Goal: Task Accomplishment & Management: Manage account settings

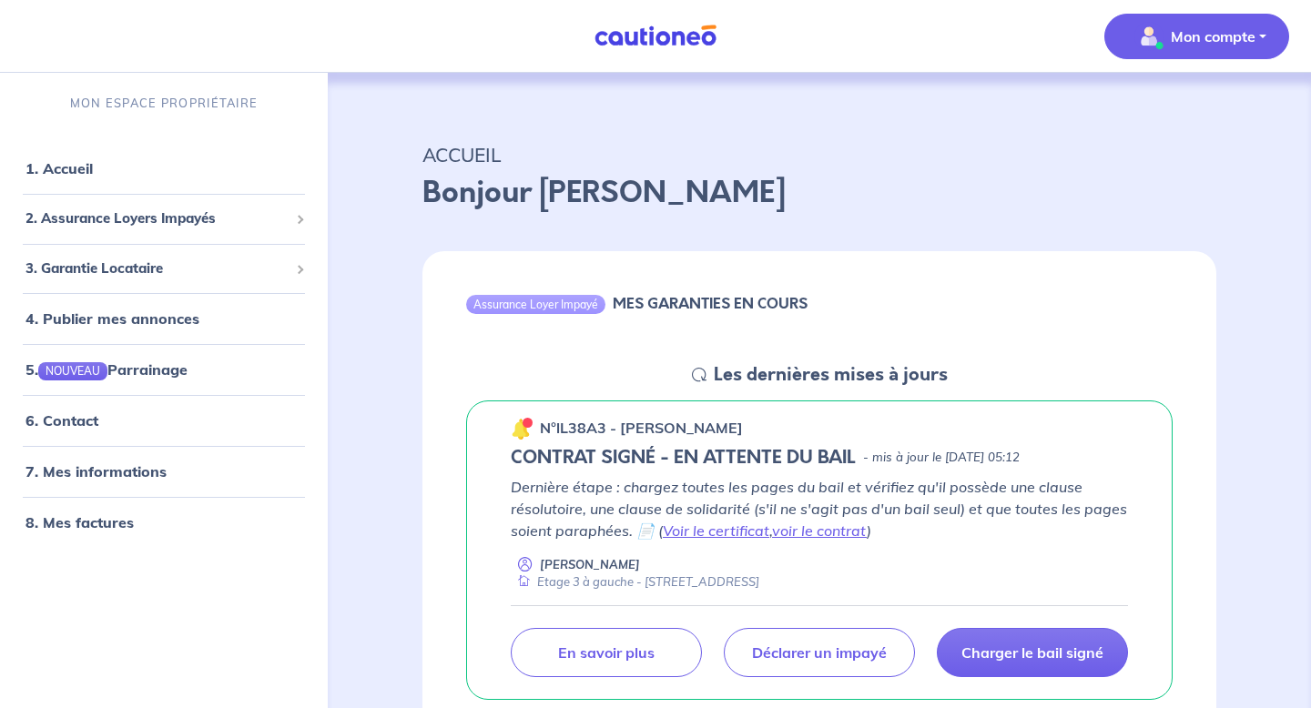
click at [1225, 34] on p "Mon compte" at bounding box center [1212, 36] width 85 height 22
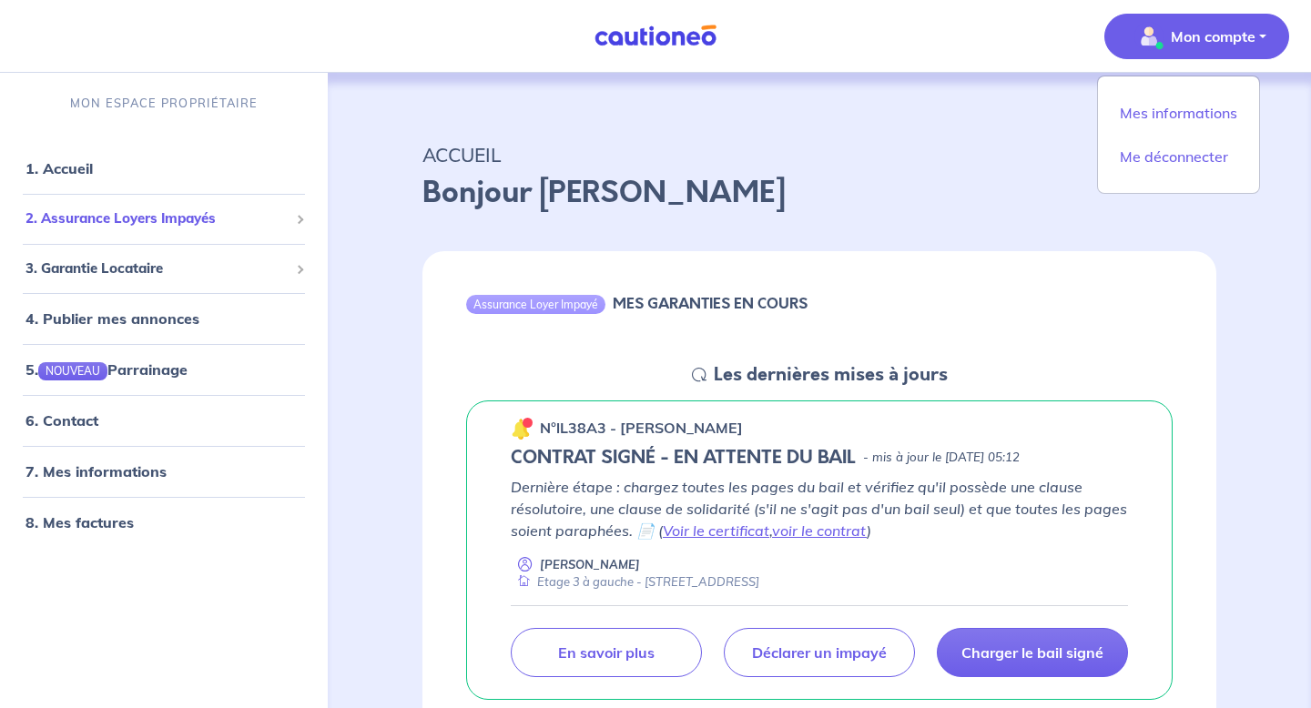
click at [257, 225] on span "2. Assurance Loyers Impayés" at bounding box center [156, 218] width 263 height 21
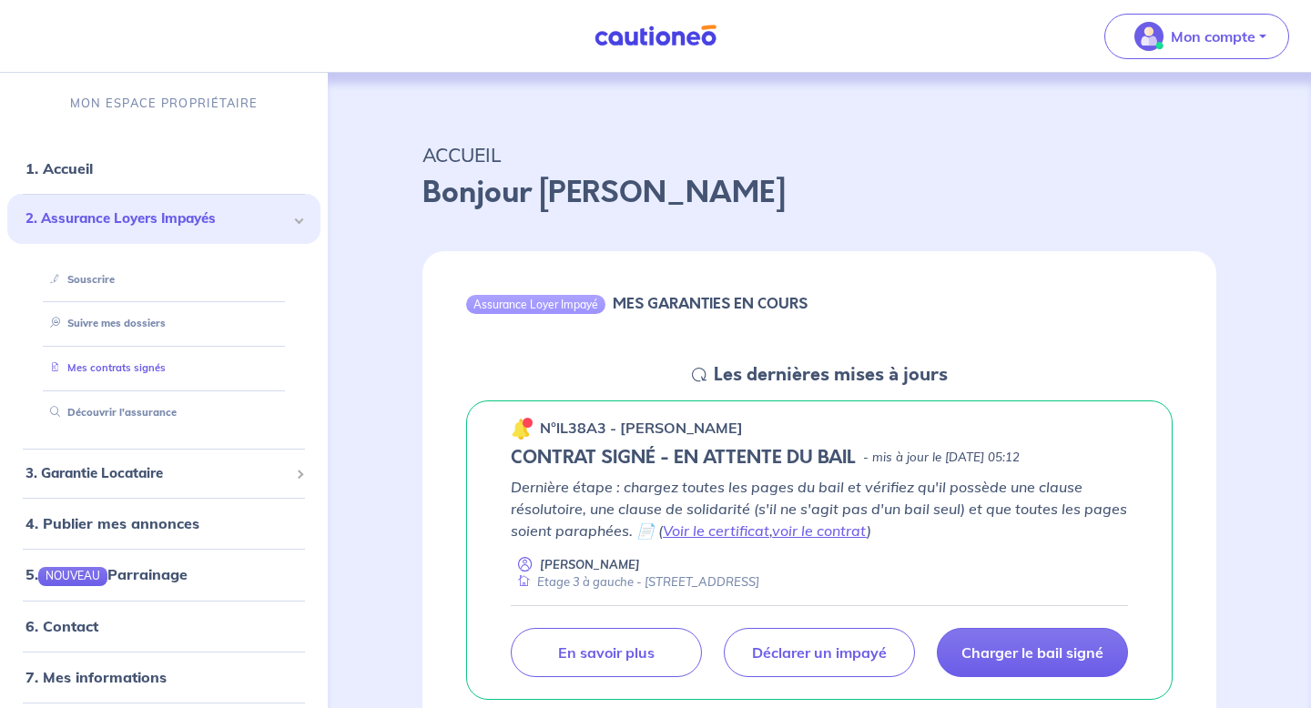
click at [148, 371] on link "Mes contrats signés" at bounding box center [104, 367] width 123 height 13
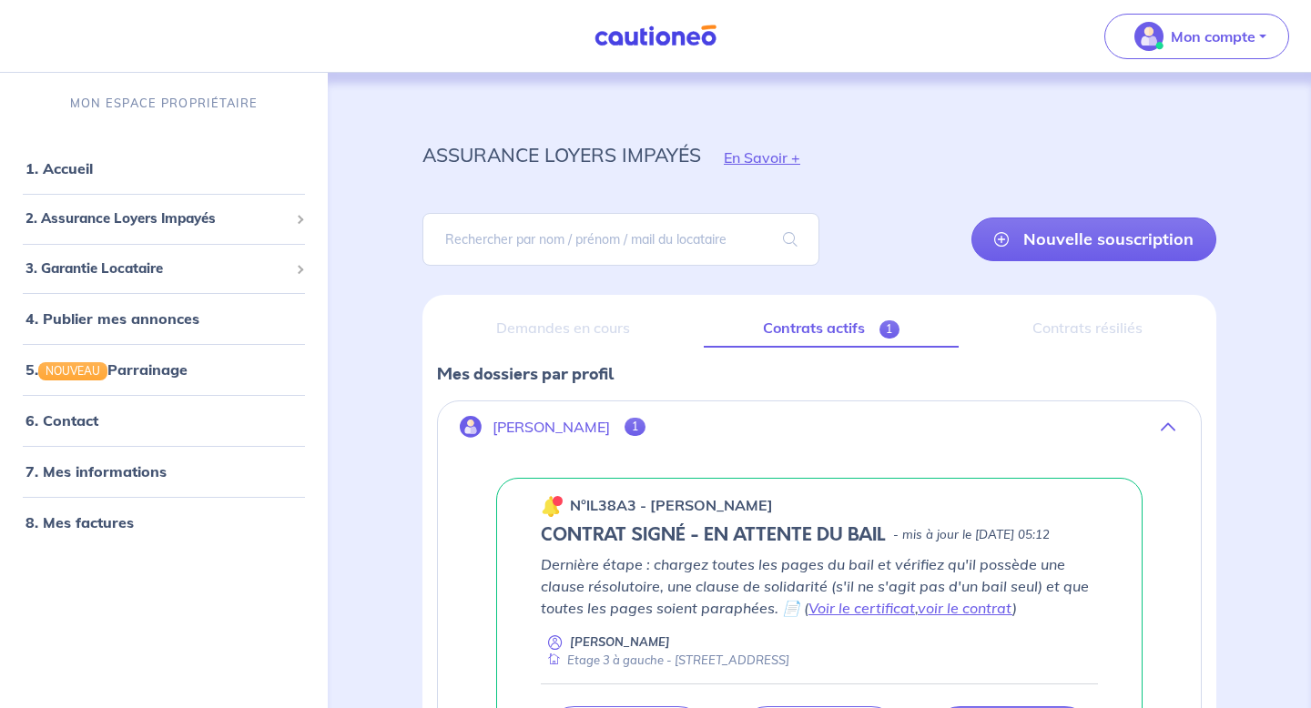
scroll to position [235, 0]
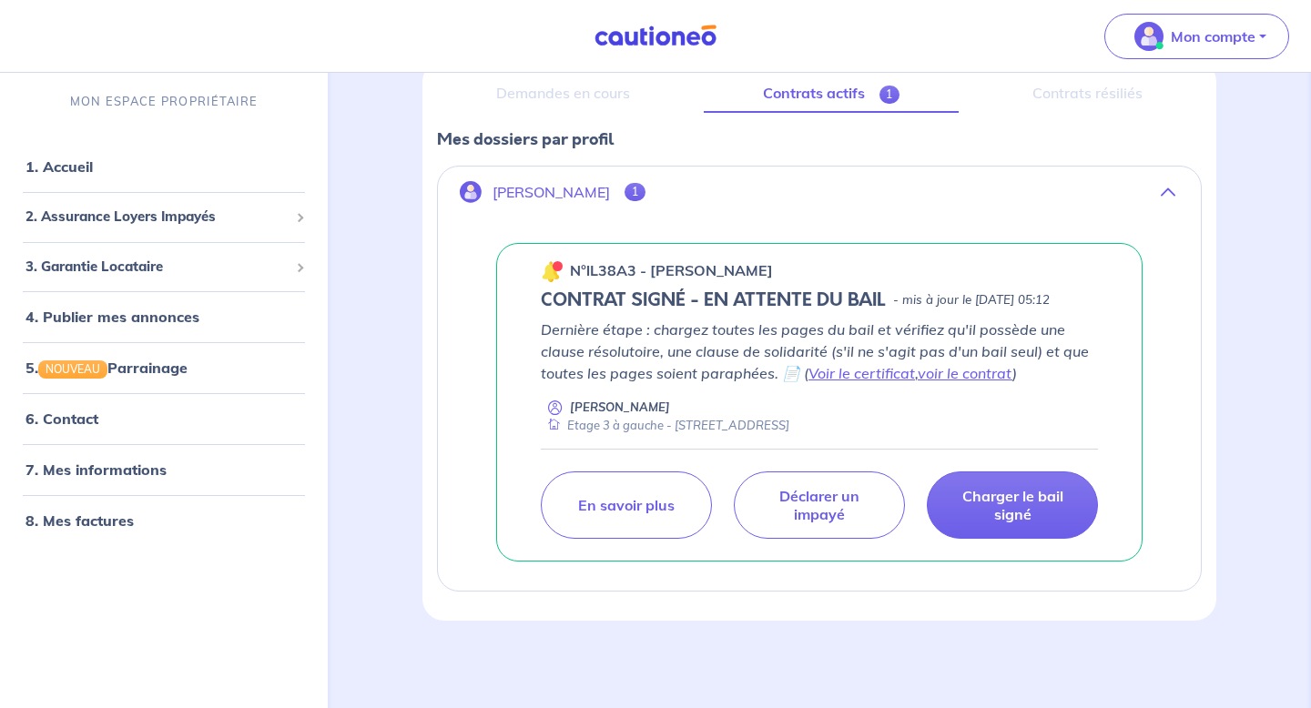
click at [707, 353] on p "Dernière étape : chargez toutes les pages du bail et vérifiez qu'il possède une…" at bounding box center [819, 352] width 557 height 66
click at [569, 185] on p "[PERSON_NAME]" at bounding box center [550, 192] width 117 height 17
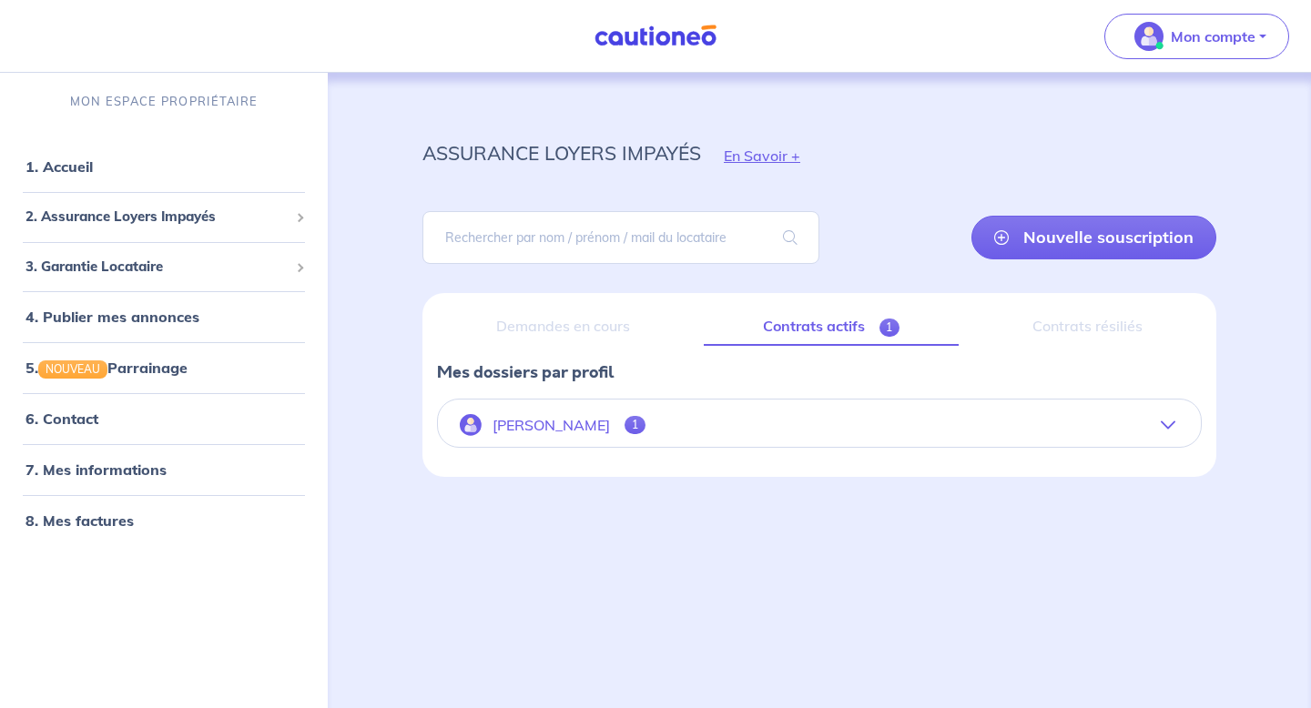
scroll to position [2, 0]
click at [594, 424] on p "[PERSON_NAME]" at bounding box center [550, 425] width 117 height 17
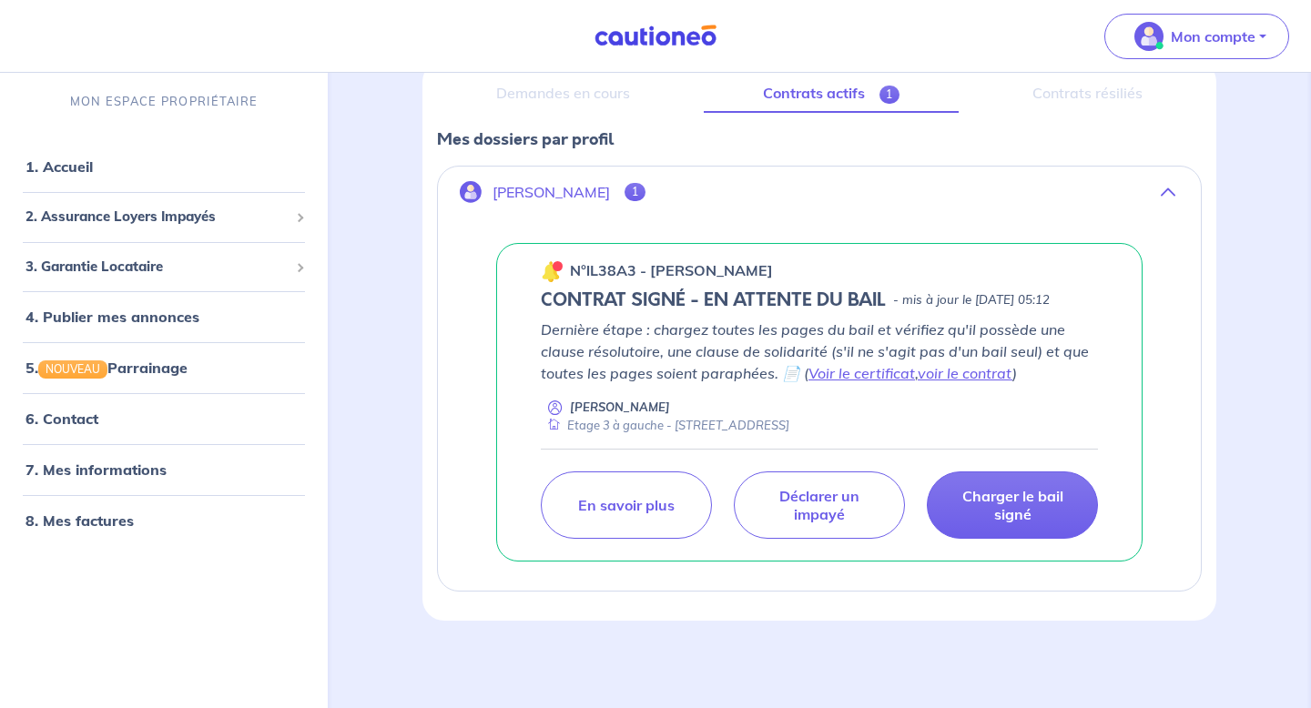
click at [868, 311] on h5 "CONTRAT SIGNÉ - EN ATTENTE DU BAIL" at bounding box center [713, 300] width 345 height 22
click at [126, 472] on link "7. Mes informations" at bounding box center [93, 470] width 136 height 18
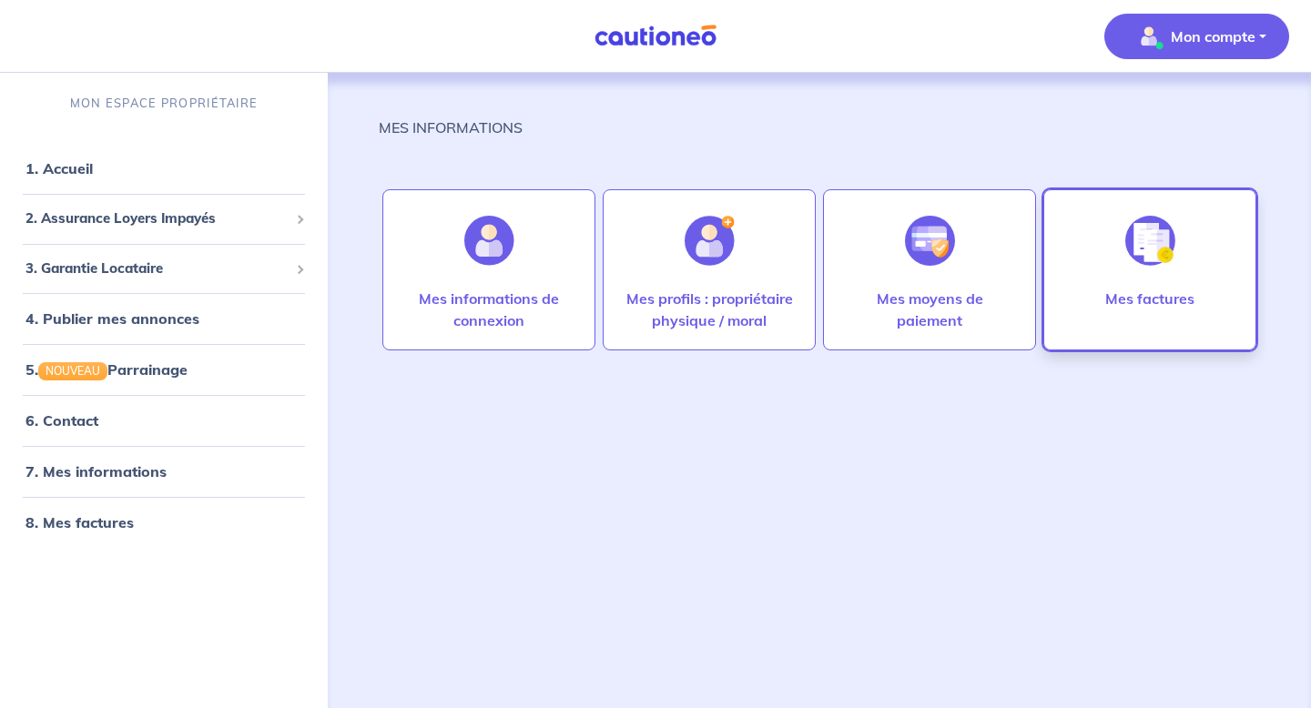
click at [1145, 263] on img at bounding box center [1150, 241] width 50 height 50
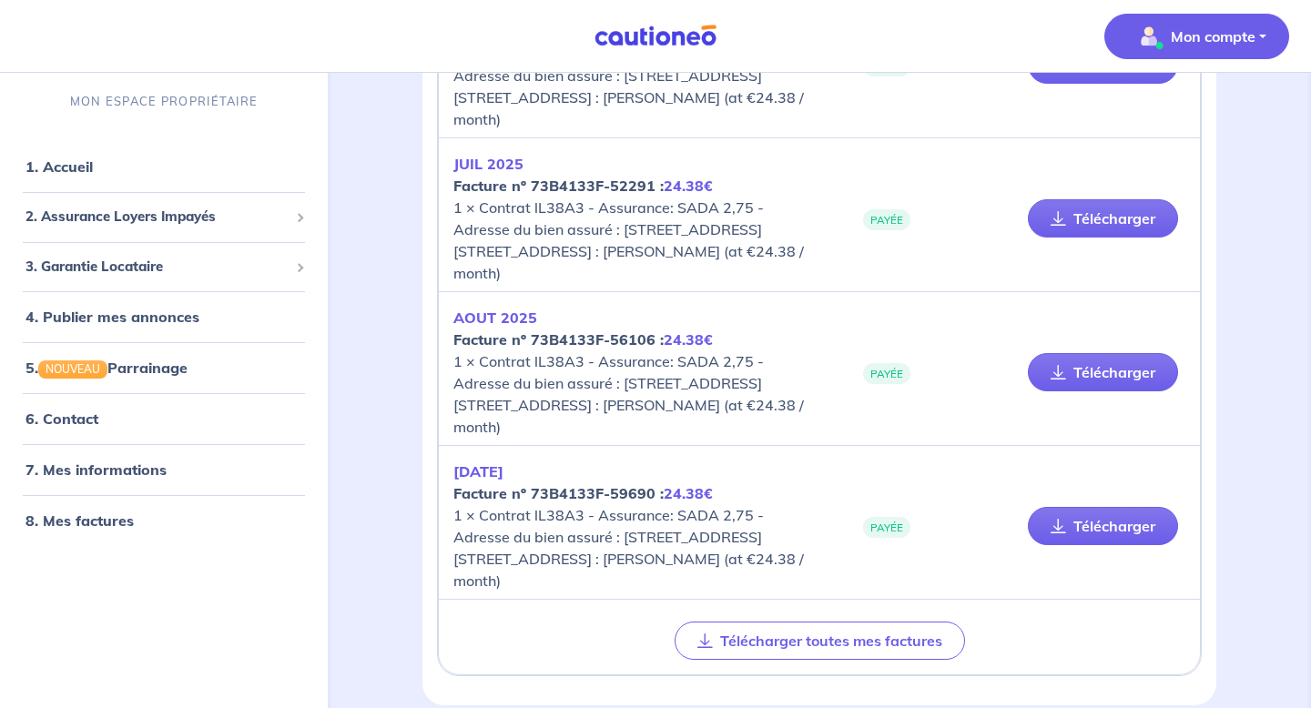
scroll to position [856, 0]
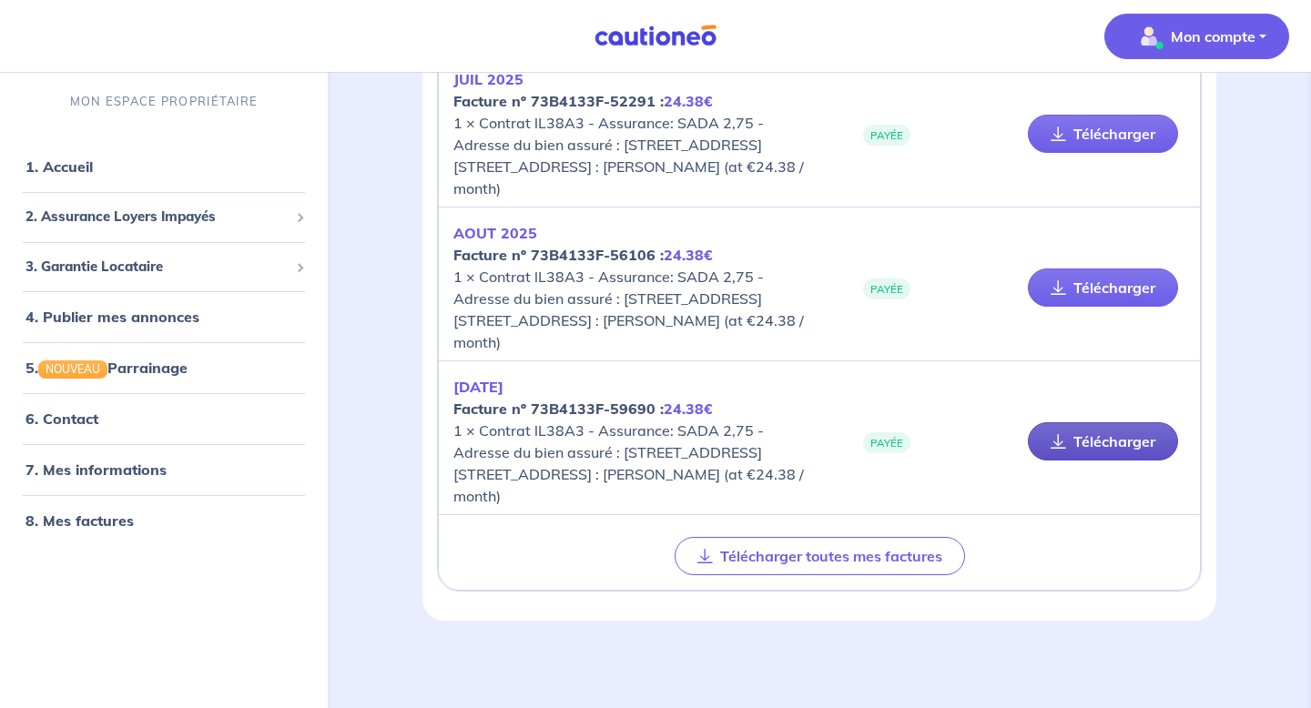
click at [1078, 443] on link "Télécharger" at bounding box center [1103, 441] width 150 height 38
